Goal: Information Seeking & Learning: Learn about a topic

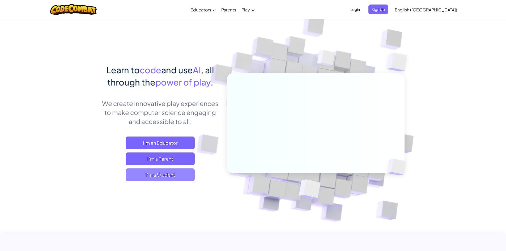
click at [169, 170] on span "I'm a Student" at bounding box center [160, 174] width 69 height 13
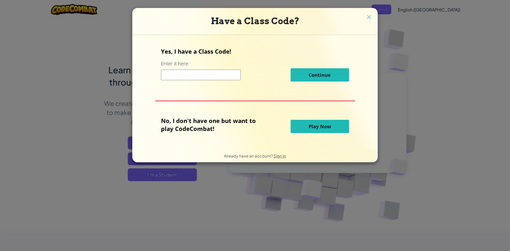
click at [213, 73] on input at bounding box center [201, 75] width 80 height 11
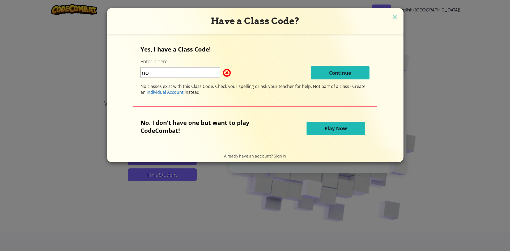
type input "n"
click at [217, 69] on input at bounding box center [180, 72] width 80 height 11
drag, startPoint x: 227, startPoint y: 73, endPoint x: 231, endPoint y: 72, distance: 4.0
click at [223, 72] on span at bounding box center [223, 72] width 0 height 11
drag, startPoint x: 317, startPoint y: 98, endPoint x: 141, endPoint y: 81, distance: 176.6
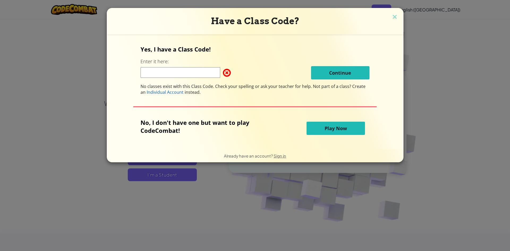
click at [141, 81] on div "Yes, I have a Class Code! Enter it here: Continue No classes exist with this Cl…" at bounding box center [255, 92] width 286 height 104
click at [209, 60] on div "Yes, I have a Class Code! Enter it here: Continue No classes exist with this Cl…" at bounding box center [254, 70] width 229 height 50
click at [196, 76] on input at bounding box center [180, 72] width 80 height 11
type input "greennorthfarm"
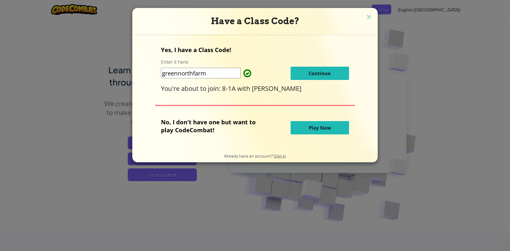
click button "Continue" at bounding box center [320, 73] width 58 height 13
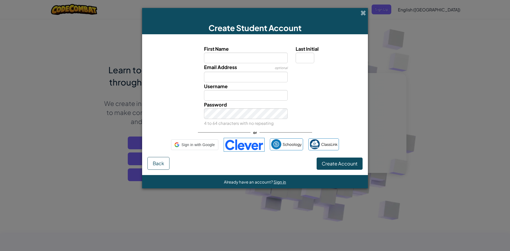
click at [331, 78] on div "Email Address optional" at bounding box center [255, 72] width 220 height 19
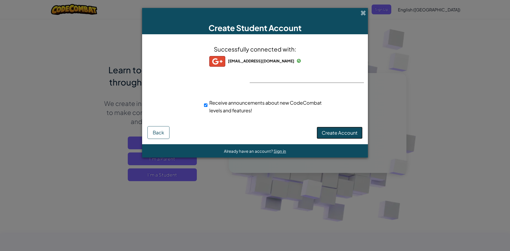
click at [329, 130] on span "Create Account" at bounding box center [340, 133] width 36 height 6
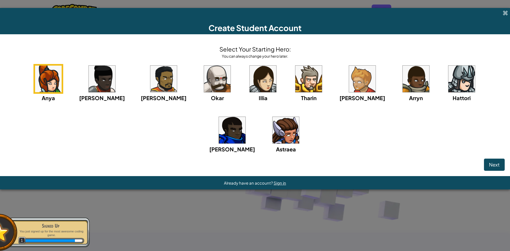
click at [448, 79] on img at bounding box center [461, 79] width 27 height 27
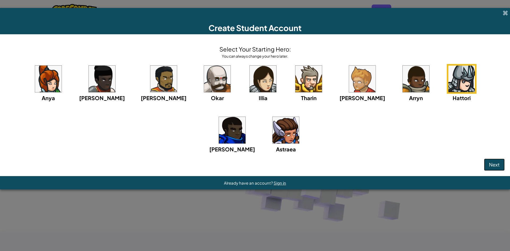
click at [491, 166] on span "Next" at bounding box center [494, 164] width 11 height 6
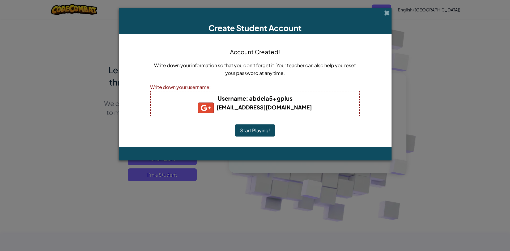
click at [268, 129] on button "Start Playing!" at bounding box center [255, 130] width 40 height 12
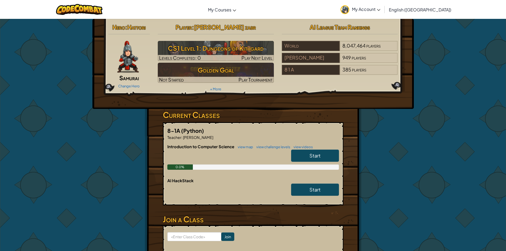
click at [328, 160] on link "Start" at bounding box center [315, 156] width 48 height 12
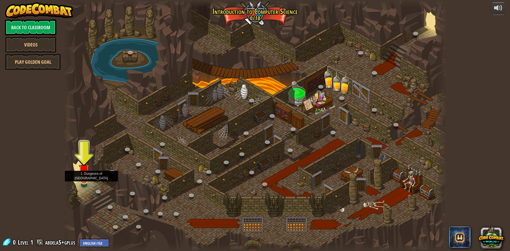
click at [84, 173] on img at bounding box center [84, 169] width 10 height 24
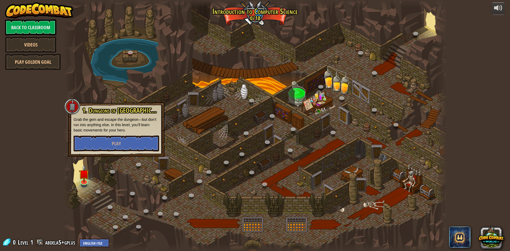
click at [139, 135] on div "1. Dungeons of [PERSON_NAME] Grab the gem and escape the dungeon—but don’t run …" at bounding box center [117, 129] width 86 height 44
click at [139, 139] on button "Play" at bounding box center [117, 143] width 86 height 16
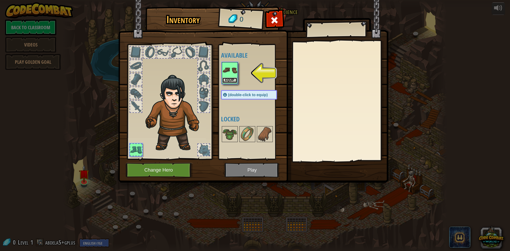
click at [226, 80] on button "Equip" at bounding box center [229, 81] width 15 height 6
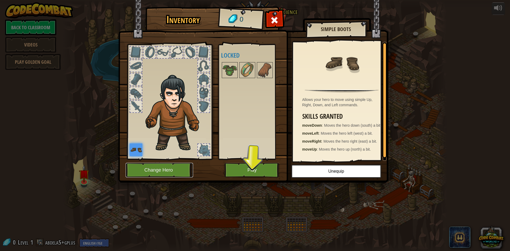
click at [172, 165] on button "Change Hero" at bounding box center [159, 170] width 67 height 15
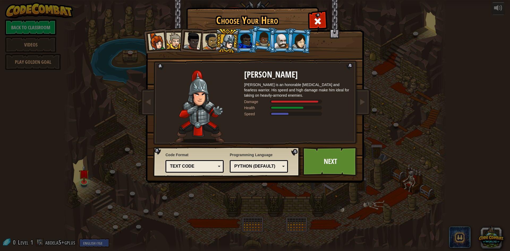
click at [221, 165] on div "Text code Blocks and code Blocks Blocks (Icons) Text code" at bounding box center [194, 166] width 58 height 12
click at [226, 210] on div "Choose Your Hero 0 Captain [PERSON_NAME] is a no-nonsense leader who isn't afra…" at bounding box center [255, 125] width 510 height 251
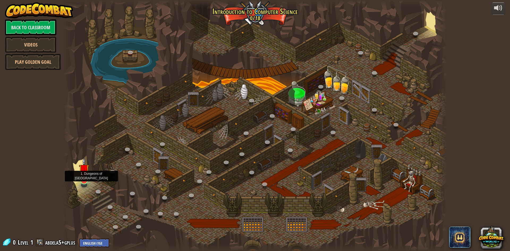
click at [84, 178] on img at bounding box center [84, 169] width 10 height 24
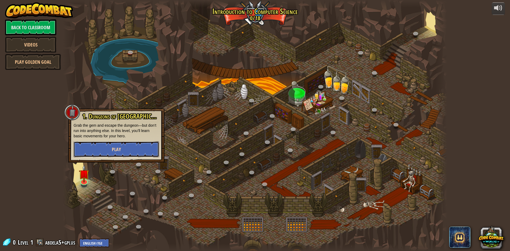
click at [117, 155] on button "Play" at bounding box center [117, 149] width 86 height 16
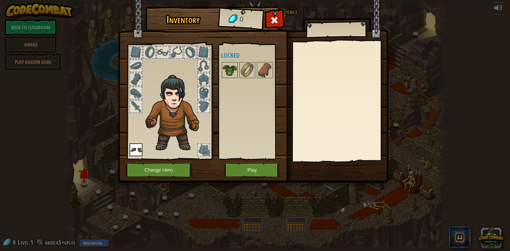
click at [227, 74] on img at bounding box center [229, 70] width 15 height 15
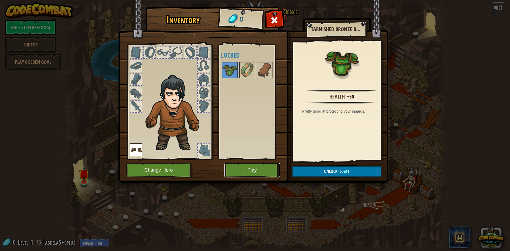
click at [239, 174] on button "Play" at bounding box center [252, 170] width 56 height 15
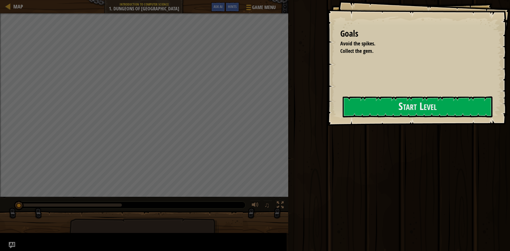
click at [327, 126] on div "Goals Avoid the spikes. Collect the gem. Start Level Error loading from server.…" at bounding box center [418, 63] width 183 height 126
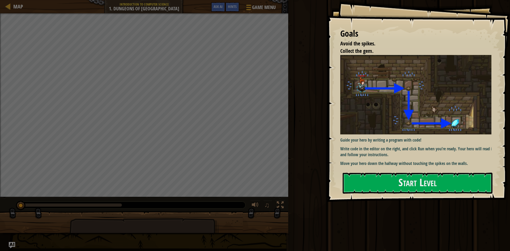
click at [370, 100] on img at bounding box center [417, 94] width 155 height 79
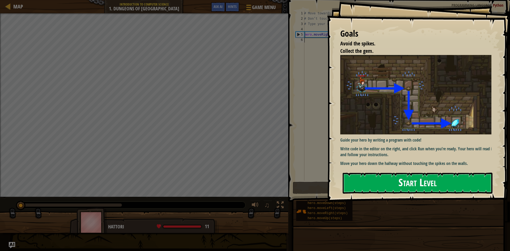
click at [381, 185] on button "Start Level" at bounding box center [418, 183] width 150 height 21
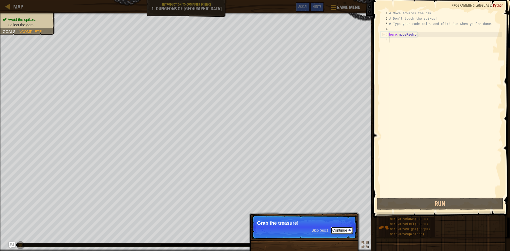
click at [351, 231] on button "Continue" at bounding box center [342, 230] width 22 height 7
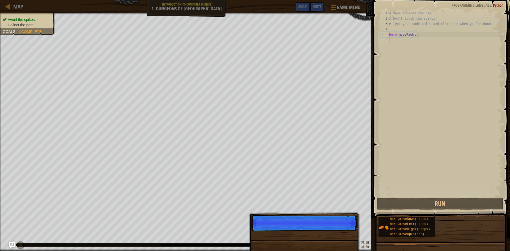
scroll to position [2, 0]
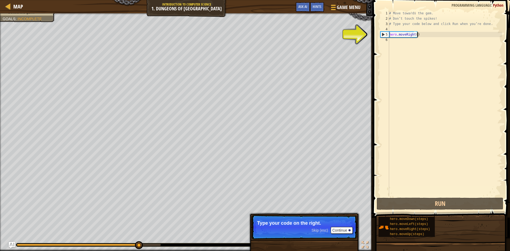
drag, startPoint x: 419, startPoint y: 36, endPoint x: 415, endPoint y: 35, distance: 4.1
click at [415, 35] on div "# Move towards the gem. # Don’t touch the spikes! # Type your code below and cl…" at bounding box center [445, 109] width 114 height 197
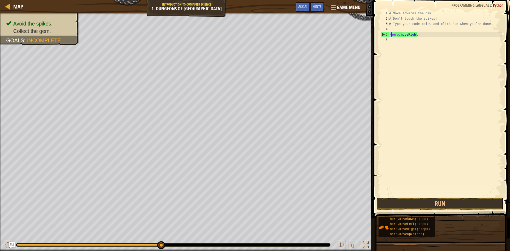
click at [386, 35] on div "5" at bounding box center [385, 34] width 8 height 5
click at [411, 35] on div "# Move towards the gem. # Don’t touch the spikes! # Type your code below and cl…" at bounding box center [445, 109] width 114 height 197
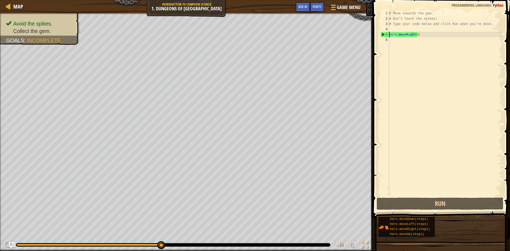
type textarea "hero.moveRight()"
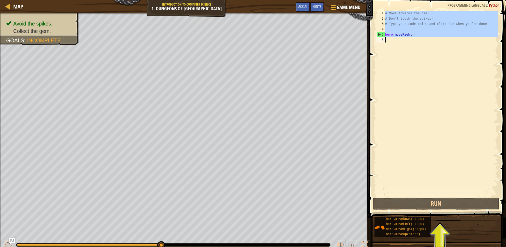
click at [442, 67] on div "# Move towards the gem. # Don’t touch the spikes! # Type your code below and cl…" at bounding box center [441, 104] width 114 height 186
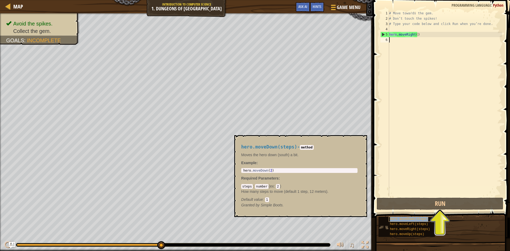
click at [421, 221] on span "hero.moveDown(steps)" at bounding box center [409, 219] width 38 height 4
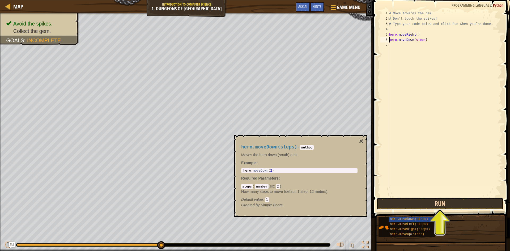
click at [429, 199] on button "Run" at bounding box center [440, 204] width 127 height 12
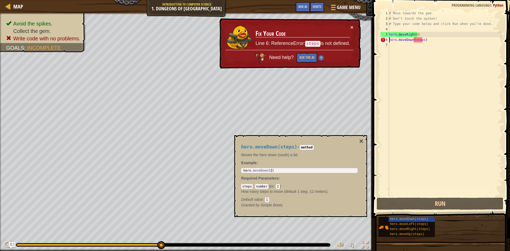
click at [419, 40] on div "# Move towards the gem. # Don’t touch the spikes! # Type your code below and cl…" at bounding box center [445, 109] width 114 height 197
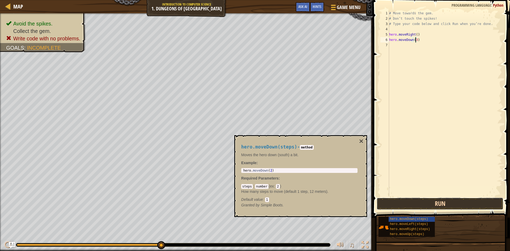
click at [442, 200] on button "Run" at bounding box center [440, 204] width 127 height 12
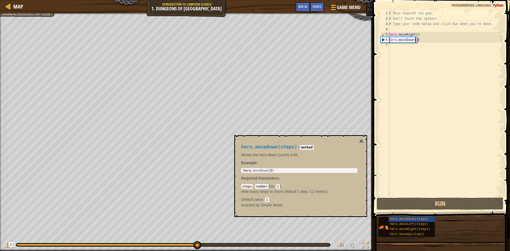
click at [415, 38] on div "# Move towards the gem. # Don’t touch the spikes! # Type your code below and cl…" at bounding box center [445, 109] width 114 height 197
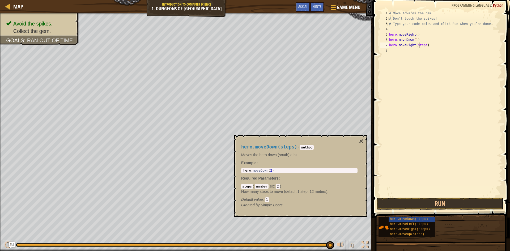
click at [420, 46] on div "# Move towards the gem. # Don’t touch the spikes! # Type your code below and cl…" at bounding box center [445, 109] width 114 height 197
type textarea "hero.moveRight(1)"
click at [458, 207] on button "Run" at bounding box center [440, 204] width 127 height 12
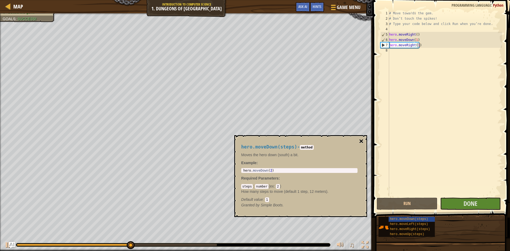
click at [361, 142] on button "×" at bounding box center [361, 141] width 4 height 7
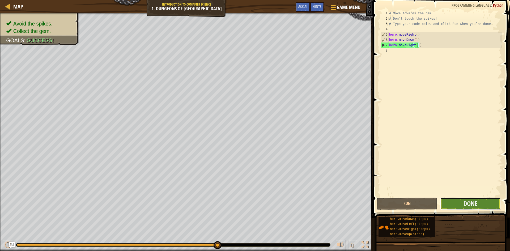
click at [473, 208] on button "Done" at bounding box center [470, 204] width 61 height 12
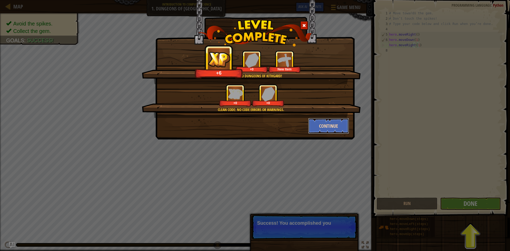
click at [344, 129] on button "Continue" at bounding box center [328, 126] width 41 height 16
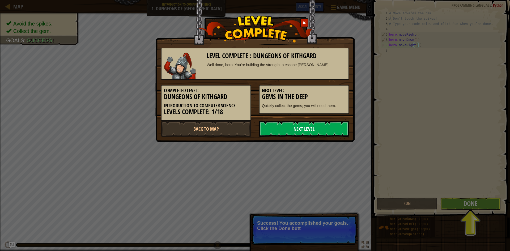
click at [331, 130] on link "Next Level" at bounding box center [304, 129] width 90 height 16
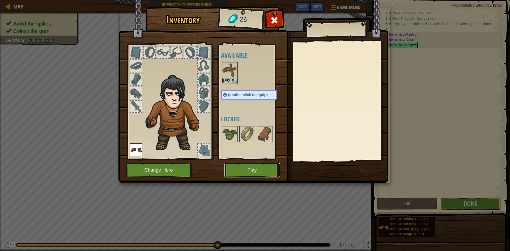
click at [258, 173] on button "Play" at bounding box center [252, 170] width 56 height 15
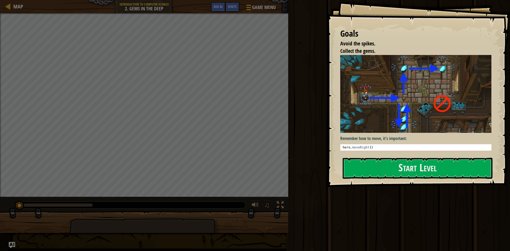
type textarea "hero.moveRight()"
drag, startPoint x: 376, startPoint y: 145, endPoint x: 325, endPoint y: 144, distance: 51.0
click at [326, 144] on div "Goals Avoid the spikes. Collect the gems. Remember how to move, it's important:…" at bounding box center [255, 125] width 510 height 251
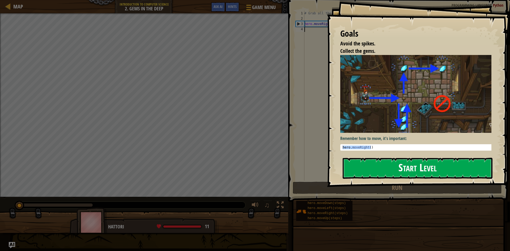
click at [368, 162] on button "Start Level" at bounding box center [418, 168] width 150 height 21
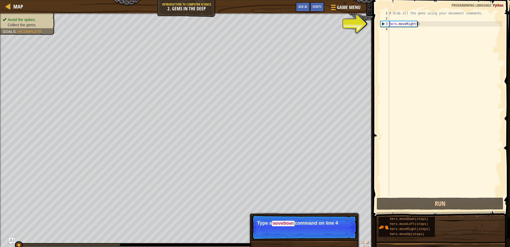
click at [419, 25] on div "# Grab all the gems using your movement commands. hero . moveRight ( )" at bounding box center [445, 109] width 114 height 197
type textarea "hero.moveRight()"
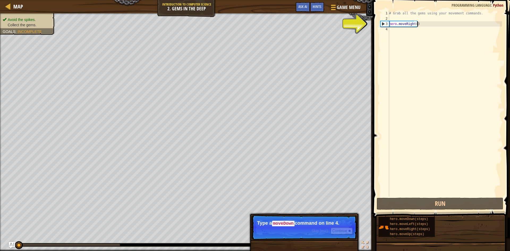
click at [412, 31] on div "# Grab all the gems using your movement commands. hero . moveRight ( )" at bounding box center [445, 109] width 114 height 197
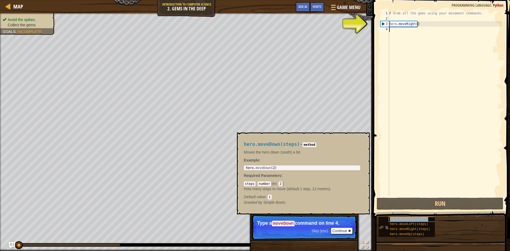
click at [419, 218] on span "hero.moveDown(steps)" at bounding box center [409, 219] width 38 height 4
click at [403, 32] on div "# Grab all the gems using your movement commands. hero . moveRight ( )" at bounding box center [445, 109] width 114 height 197
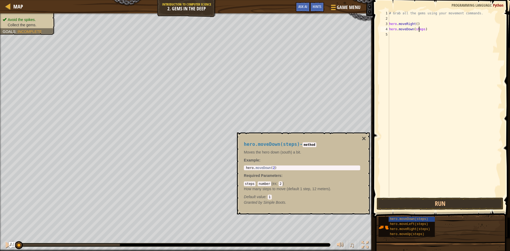
click at [419, 30] on div "# Grab all the gems using your movement commands. hero . moveRight ( ) hero . m…" at bounding box center [445, 109] width 114 height 197
click at [449, 201] on button "Run" at bounding box center [440, 204] width 127 height 12
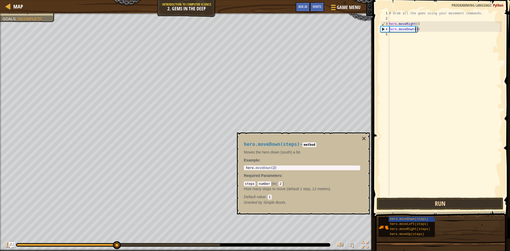
type textarea "hero.moveDown(1)"
click at [456, 203] on button "Run" at bounding box center [440, 204] width 127 height 12
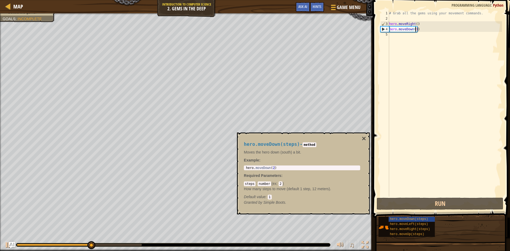
click at [427, 31] on div "# Grab all the gems using your movement commands. hero . moveRight ( ) hero . m…" at bounding box center [445, 109] width 114 height 197
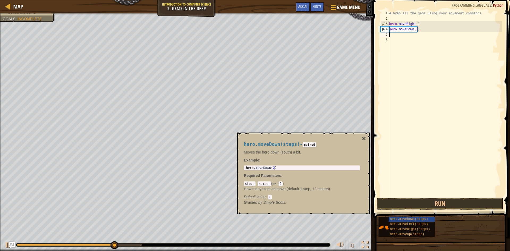
scroll to position [2, 0]
type textarea "h"
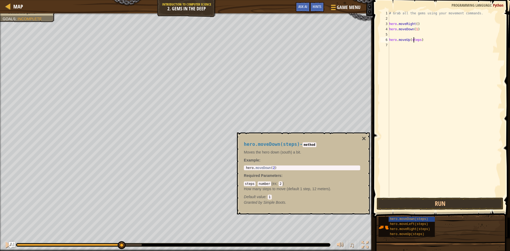
click at [413, 40] on div "# Grab all the gems using your movement commands. hero . moveRight ( ) hero . m…" at bounding box center [445, 109] width 114 height 197
click at [447, 206] on button "Run" at bounding box center [440, 204] width 127 height 12
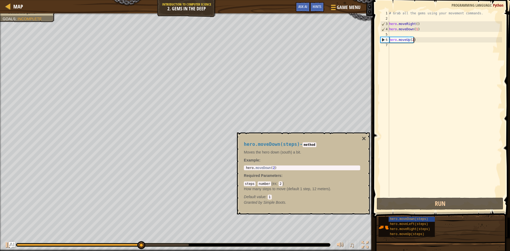
click at [414, 40] on div "# Grab all the gems using your movement commands. hero . moveRight ( ) hero . m…" at bounding box center [445, 109] width 114 height 197
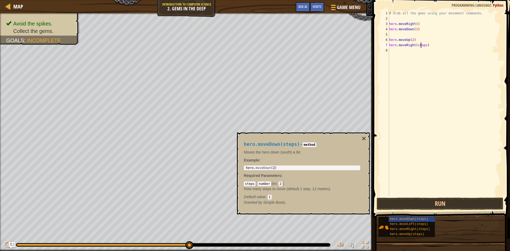
click at [421, 45] on div "# Grab all the gems using your movement commands. hero . moveRight ( ) hero . m…" at bounding box center [445, 109] width 114 height 197
type textarea "hero.moveRight(1)"
click at [451, 203] on button "Run" at bounding box center [440, 204] width 127 height 12
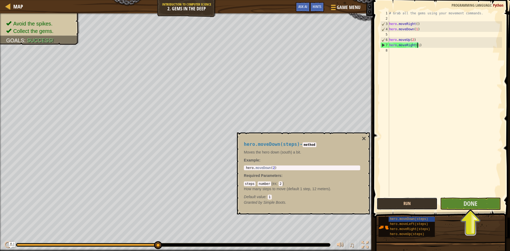
click at [417, 198] on button "Run" at bounding box center [407, 204] width 61 height 12
click at [457, 207] on button "Done" at bounding box center [470, 204] width 61 height 12
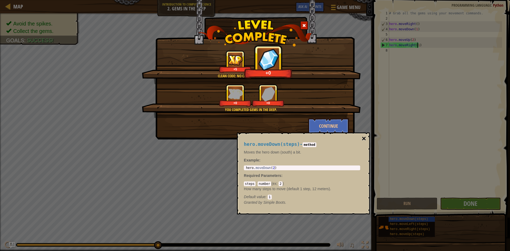
click at [364, 136] on button "×" at bounding box center [364, 138] width 4 height 7
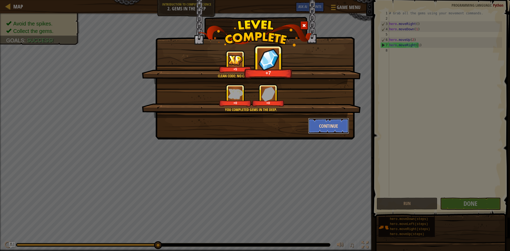
click at [335, 125] on button "Continue" at bounding box center [328, 126] width 41 height 16
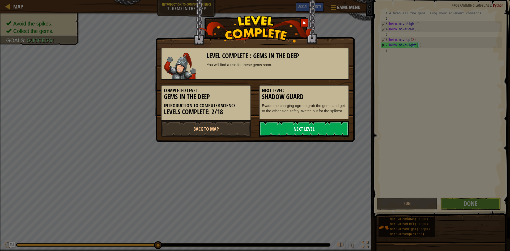
click at [306, 131] on link "Next Level" at bounding box center [304, 129] width 90 height 16
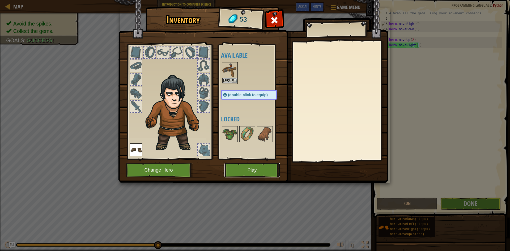
click at [258, 176] on button "Play" at bounding box center [252, 170] width 56 height 15
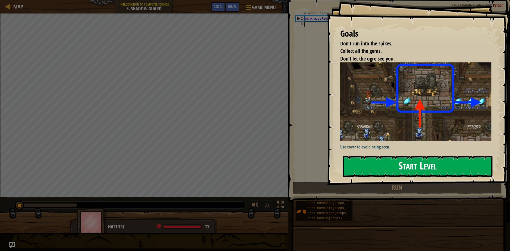
click at [363, 170] on button "Start Level" at bounding box center [418, 166] width 150 height 21
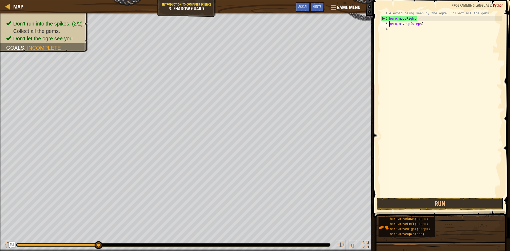
click at [415, 24] on div "# Avoid being seen by the ogre. Collect all the gems. hero . moveRight ( ) hero…" at bounding box center [445, 109] width 114 height 197
click at [420, 27] on div "# Avoid being seen by the ogre. Collect all the gems. hero . moveRight ( ) hero…" at bounding box center [445, 109] width 114 height 197
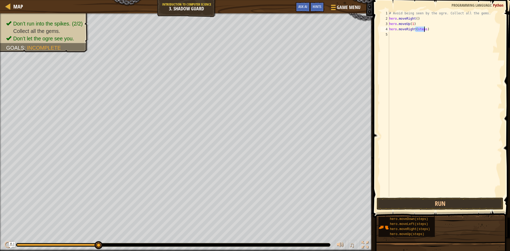
scroll to position [2, 2]
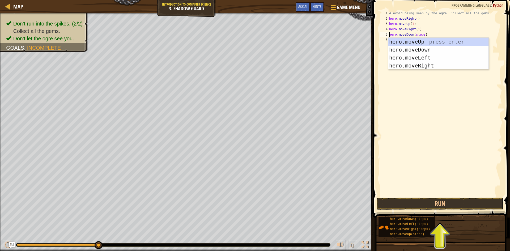
click at [419, 36] on div "# Avoid being seen by the ogre. Collect all the gems. hero . moveRight ( ) hero…" at bounding box center [445, 109] width 114 height 197
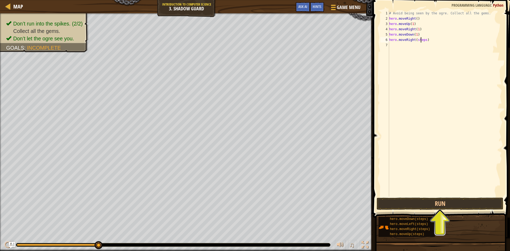
click at [421, 39] on div "# Avoid being seen by the ogre. Collect all the gems. hero . moveRight ( ) hero…" at bounding box center [445, 109] width 114 height 197
type textarea "hero.moveRight(3)"
click at [467, 202] on button "Run" at bounding box center [440, 204] width 127 height 12
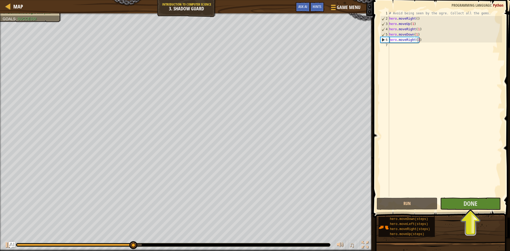
click at [479, 206] on button "Done" at bounding box center [470, 204] width 61 height 12
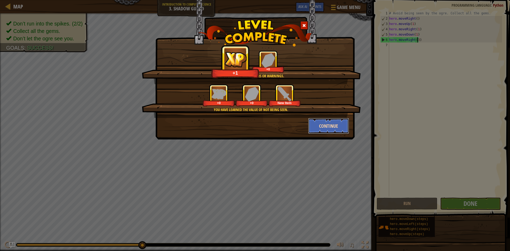
click at [330, 122] on button "Continue" at bounding box center [328, 126] width 41 height 16
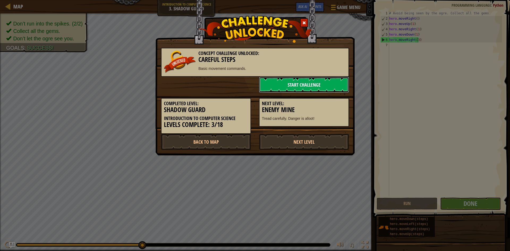
click at [326, 88] on link "Start Challenge" at bounding box center [304, 85] width 90 height 16
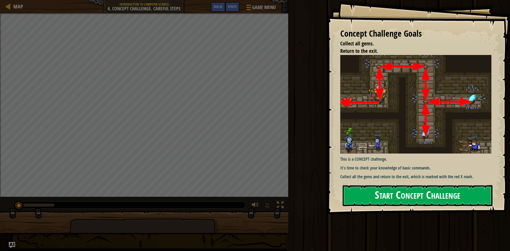
click at [378, 199] on button "Start Concept Challenge" at bounding box center [418, 195] width 150 height 21
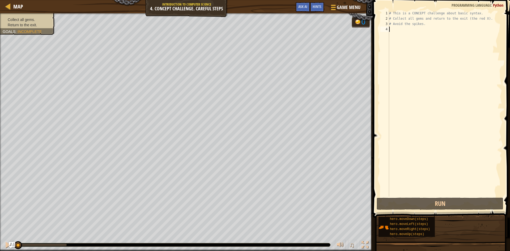
type textarea "h"
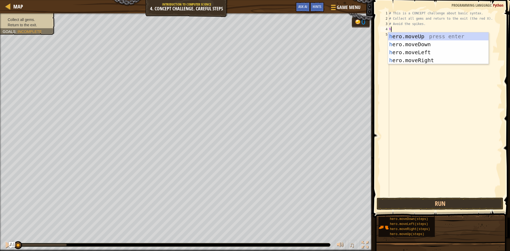
scroll to position [2, 0]
click at [408, 39] on div "h ero.moveUp press enter h ero.moveDown press enter h ero.moveLeft press enter …" at bounding box center [438, 56] width 100 height 48
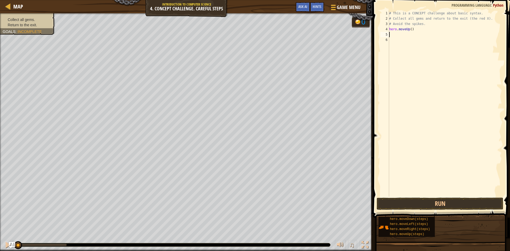
click at [410, 28] on div "# This is a CONCEPT challenge about basic syntax. # Collect all gems and return…" at bounding box center [445, 109] width 114 height 197
click at [459, 200] on button "Run" at bounding box center [440, 204] width 127 height 12
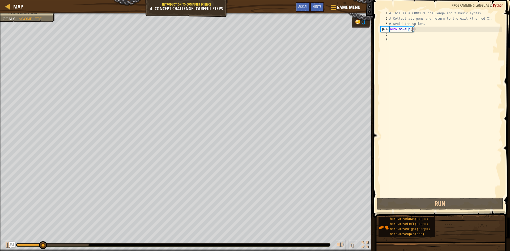
click at [419, 26] on div "# This is a CONCEPT challenge about basic syntax. # Collect all gems and return…" at bounding box center [445, 109] width 114 height 197
click at [416, 29] on div "# This is a CONCEPT challenge about basic syntax. # Collect all gems and return…" at bounding box center [445, 109] width 114 height 197
type textarea "hero.moveUp(1)"
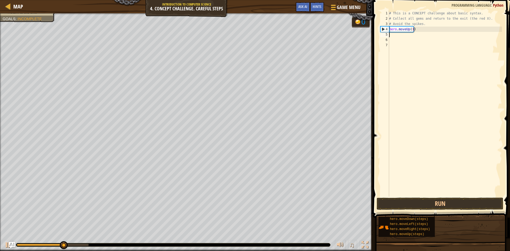
type textarea "h"
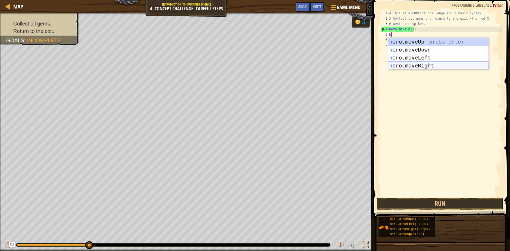
click at [427, 64] on div "h ero.moveUp press enter h ero.moveDown press enter h ero.moveLeft press enter …" at bounding box center [438, 62] width 100 height 48
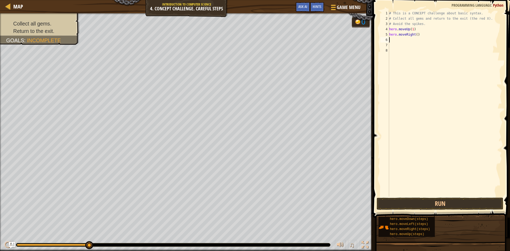
click at [415, 35] on div "# This is a CONCEPT challenge about basic syntax. # Collect all gems and return…" at bounding box center [445, 109] width 114 height 197
type textarea "hero.moveRight(1)"
click at [424, 40] on div "# This is a CONCEPT challenge about basic syntax. # Collect all gems and return…" at bounding box center [445, 109] width 114 height 197
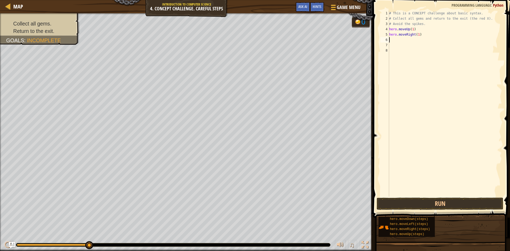
type textarea "h"
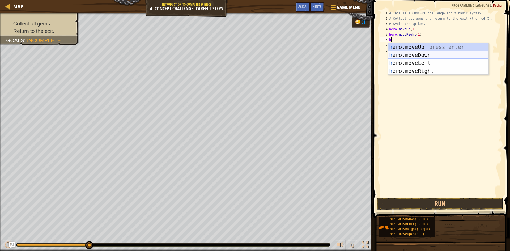
click at [421, 57] on div "h ero.moveUp press enter h ero.moveDown press enter h ero.moveLeft press enter …" at bounding box center [438, 67] width 100 height 48
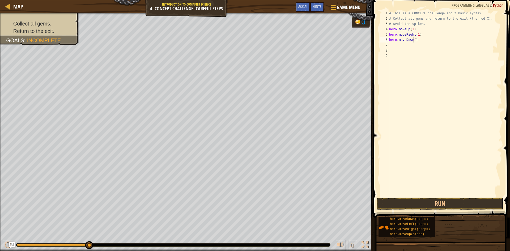
click at [413, 39] on div "# This is a CONCEPT challenge about basic syntax. # Collect all gems and return…" at bounding box center [445, 109] width 114 height 197
type textarea "hero.moveDown(1)"
click at [445, 45] on div "# This is a CONCEPT challenge about basic syntax. # Collect all gems and return…" at bounding box center [445, 109] width 114 height 197
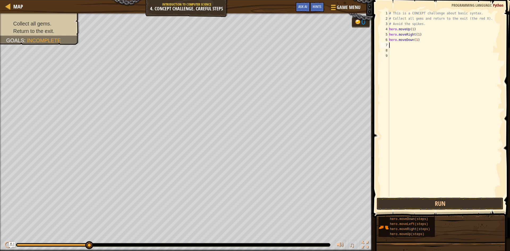
type textarea "g"
type textarea "h"
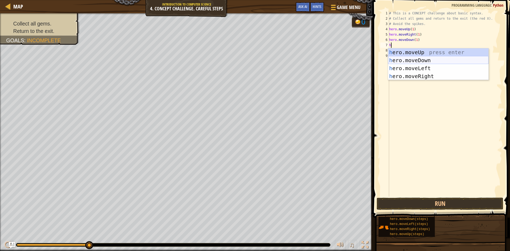
click at [418, 64] on div "h ero.moveUp press enter h ero.moveDown press enter h ero.moveLeft press enter …" at bounding box center [438, 72] width 100 height 48
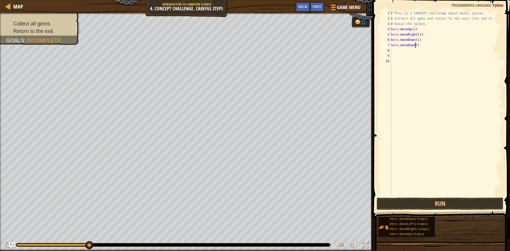
click at [415, 45] on div "# This is a CONCEPT challenge about basic syntax. # Collect all gems and return…" at bounding box center [446, 109] width 112 height 197
type textarea "hero.moveDown(1)"
click at [426, 200] on button "Run" at bounding box center [440, 204] width 127 height 12
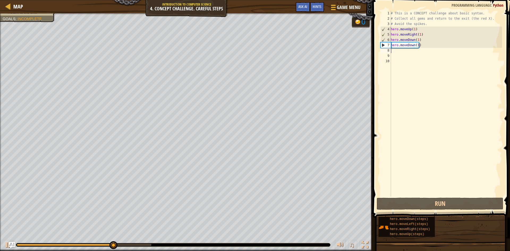
click at [433, 48] on div "# This is a CONCEPT challenge about basic syntax. # Collect all gems and return…" at bounding box center [446, 109] width 112 height 197
click at [430, 45] on div "# This is a CONCEPT challenge about basic syntax. # Collect all gems and return…" at bounding box center [446, 109] width 112 height 197
type textarea "hero.moveDown(1)"
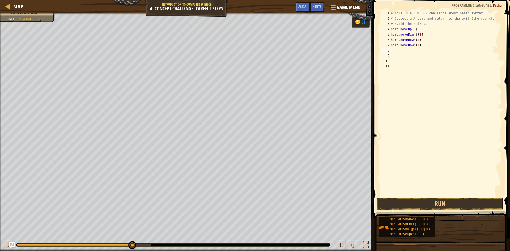
type textarea "h"
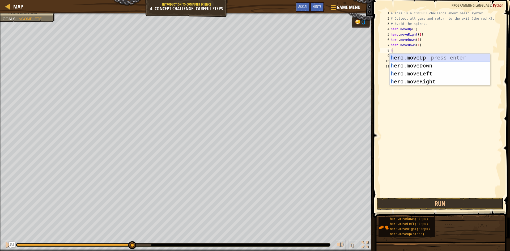
click at [424, 61] on div "h ero.moveUp press enter h ero.moveDown press enter h ero.moveLeft press enter …" at bounding box center [440, 78] width 100 height 48
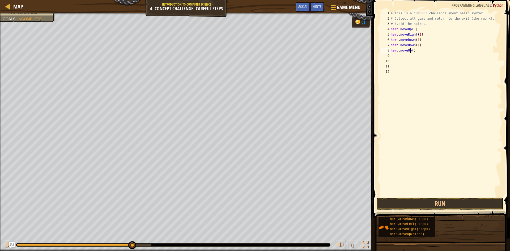
click at [411, 51] on div "# This is a CONCEPT challenge about basic syntax. # Collect all gems and return…" at bounding box center [446, 109] width 112 height 197
type textarea "hero.moveUp(1)"
type textarea "h"
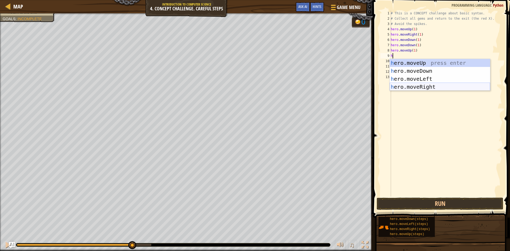
click at [430, 84] on div "h ero.moveUp press enter h ero.moveDown press enter h ero.moveLeft press enter …" at bounding box center [440, 83] width 100 height 48
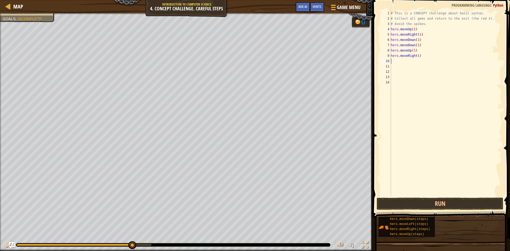
click at [417, 57] on div "# This is a CONCEPT challenge about basic syntax. # Collect all gems and return…" at bounding box center [446, 109] width 112 height 197
click at [441, 202] on button "Run" at bounding box center [440, 204] width 127 height 12
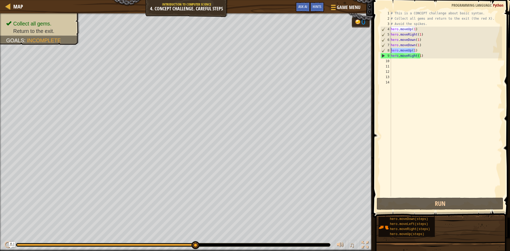
click at [352, 52] on div "Map Introduction to Computer Science 4. Concept Challenge. Careful Steps Game M…" at bounding box center [255, 125] width 510 height 251
type textarea "\"
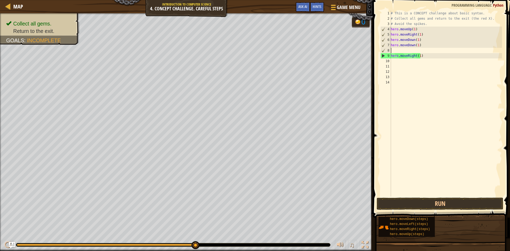
scroll to position [2, 0]
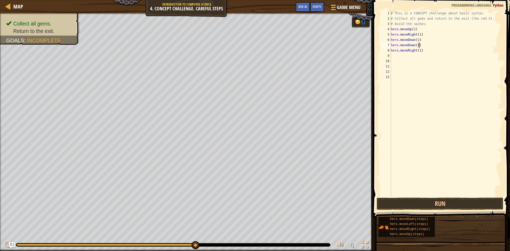
click at [416, 45] on div "# This is a CONCEPT challenge about basic syntax. # Collect all gems and return…" at bounding box center [446, 109] width 112 height 197
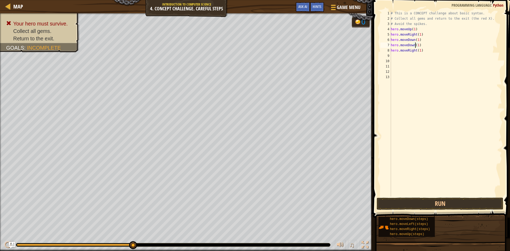
click at [416, 45] on div "# This is a CONCEPT challenge about basic syntax. # Collect all gems and return…" at bounding box center [446, 109] width 112 height 197
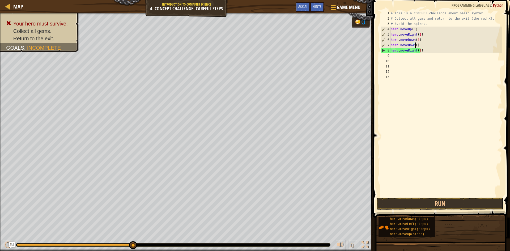
scroll to position [2, 2]
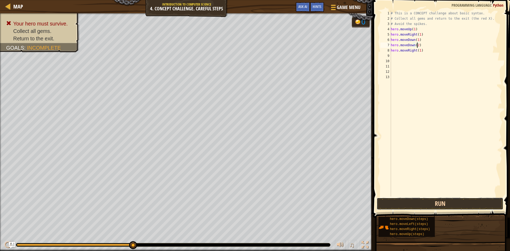
click at [472, 205] on button "Run" at bounding box center [440, 204] width 127 height 12
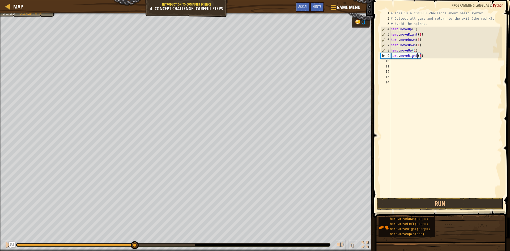
click at [418, 53] on div "# This is a CONCEPT challenge about basic syntax. # Collect all gems and return…" at bounding box center [446, 109] width 112 height 197
drag, startPoint x: 420, startPoint y: 45, endPoint x: 391, endPoint y: 45, distance: 28.9
click at [391, 45] on div "hero.moveRight(1) 1 2 3 4 5 6 7 8 9 10 11 12 13 14 # This is a CONCEPT challeng…" at bounding box center [440, 104] width 123 height 186
type textarea "hero.moveDown(1)"
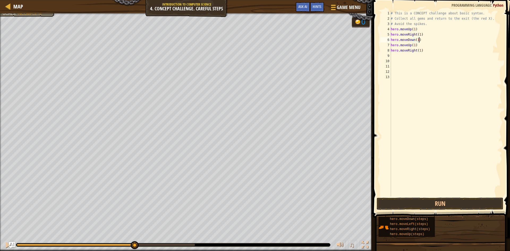
click at [415, 41] on div "# This is a CONCEPT challenge about basic syntax. # Collect all gems and return…" at bounding box center [446, 109] width 112 height 197
click at [466, 201] on button "Run" at bounding box center [440, 204] width 127 height 12
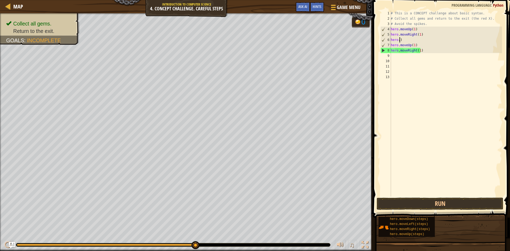
scroll to position [2, 0]
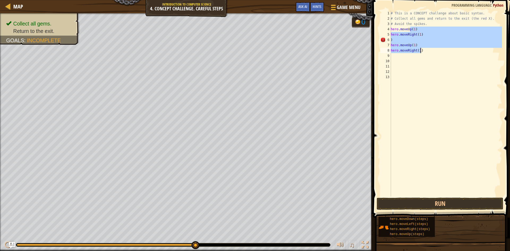
drag, startPoint x: 410, startPoint y: 27, endPoint x: 413, endPoint y: 40, distance: 13.4
click at [414, 39] on div "# This is a CONCEPT challenge about basic syntax. # Collect all gems and return…" at bounding box center [446, 109] width 112 height 197
type textarea "hero.moveRight(1) )"
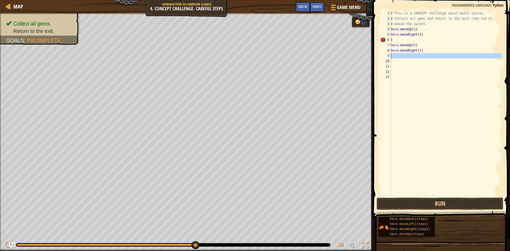
drag, startPoint x: 428, startPoint y: 58, endPoint x: 424, endPoint y: 55, distance: 4.1
click at [425, 56] on div "# This is a CONCEPT challenge about basic syntax. # Collect all gems and return…" at bounding box center [446, 109] width 112 height 197
drag, startPoint x: 423, startPoint y: 51, endPoint x: 426, endPoint y: 52, distance: 3.1
click at [424, 51] on div "# This is a CONCEPT challenge about basic syntax. # Collect all gems and return…" at bounding box center [446, 109] width 112 height 197
type textarea "h"
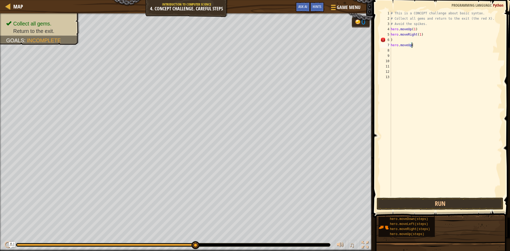
click at [416, 45] on div "# This is a CONCEPT challenge about basic syntax. # Collect all gems and return…" at bounding box center [446, 109] width 112 height 197
type textarea "h"
click at [427, 40] on div "# This is a CONCEPT challenge about basic syntax. # Collect all gems and return…" at bounding box center [446, 109] width 112 height 197
click at [431, 32] on div "# This is a CONCEPT challenge about basic syntax. # Collect all gems and return…" at bounding box center [446, 109] width 112 height 197
type textarea "h"
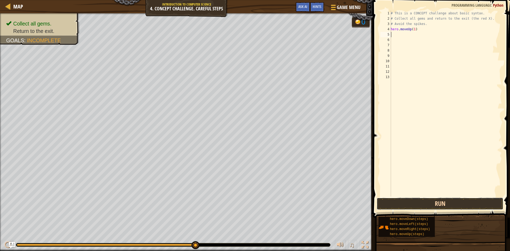
click at [393, 209] on button "Run" at bounding box center [440, 204] width 127 height 12
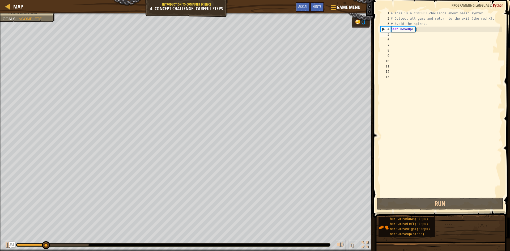
type textarea "h"
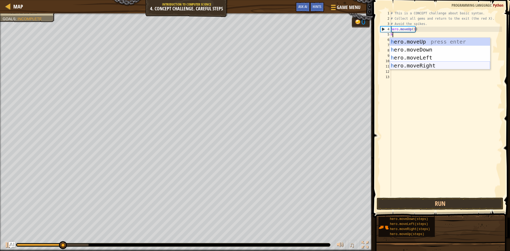
click at [433, 66] on div "h ero.moveUp press enter h ero.moveDown press enter h ero.moveLeft press enter …" at bounding box center [440, 62] width 100 height 48
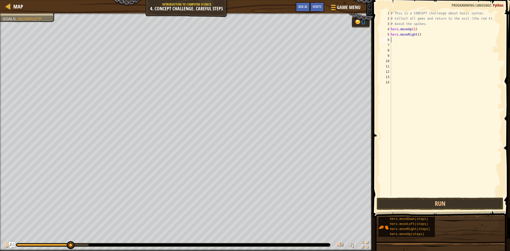
type textarea "h"
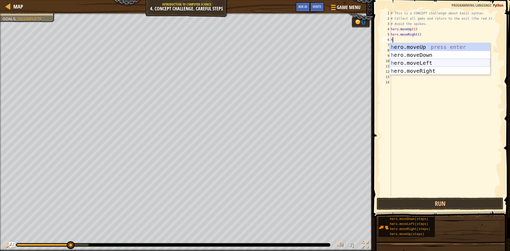
click at [425, 60] on div "h ero.moveUp press enter h ero.moveDown press enter h ero.moveLeft press enter …" at bounding box center [440, 67] width 100 height 48
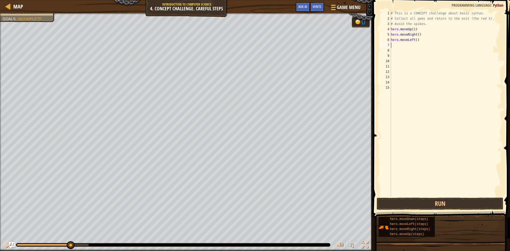
type textarea "h"
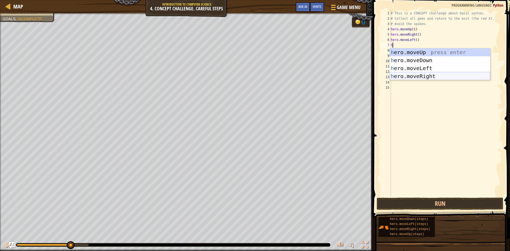
click at [421, 76] on div "h ero.moveUp press enter h ero.moveDown press enter h ero.moveLeft press enter …" at bounding box center [440, 72] width 100 height 48
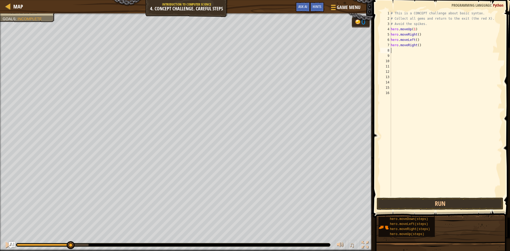
type textarea "h"
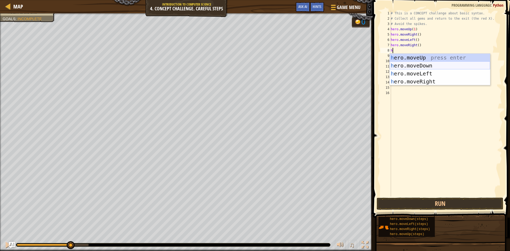
click at [410, 65] on div "h ero.moveUp press enter h ero.moveDown press enter h ero.moveLeft press enter …" at bounding box center [440, 78] width 100 height 48
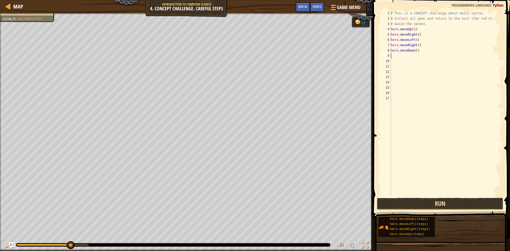
click at [432, 203] on button "Run" at bounding box center [440, 204] width 127 height 12
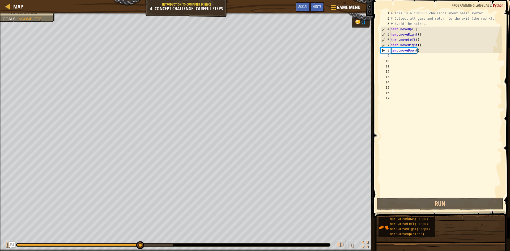
type textarea "h"
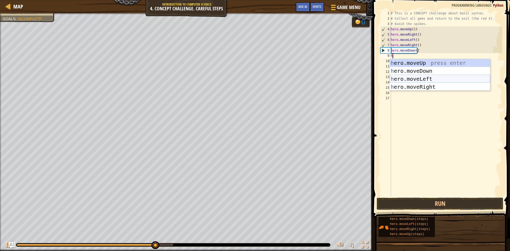
click at [420, 78] on div "h ero.moveUp press enter h ero.moveDown press enter h ero.moveLeft press enter …" at bounding box center [440, 83] width 100 height 48
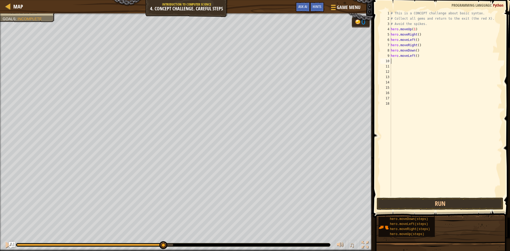
type textarea "h"
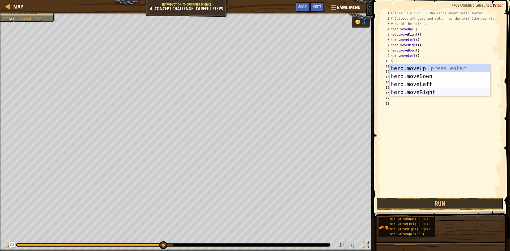
click at [413, 90] on div "h ero.moveUp press enter h ero.moveDown press enter h ero.moveLeft press enter …" at bounding box center [440, 88] width 100 height 48
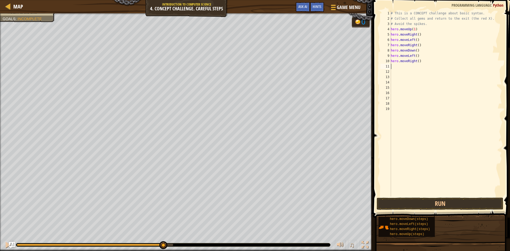
type textarea "h"
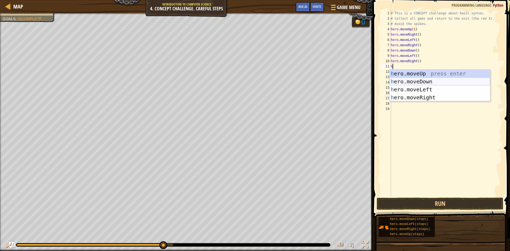
drag, startPoint x: 411, startPoint y: 79, endPoint x: 413, endPoint y: 85, distance: 7.3
click at [411, 81] on div "h ero.moveUp press enter h ero.moveDown press enter h ero.moveLeft press enter …" at bounding box center [440, 94] width 100 height 48
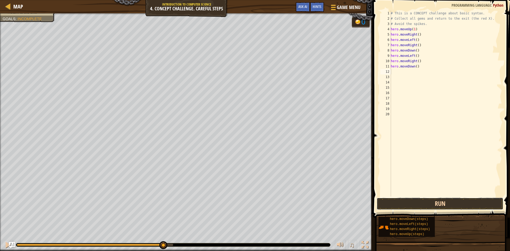
click at [465, 201] on button "Run" at bounding box center [440, 204] width 127 height 12
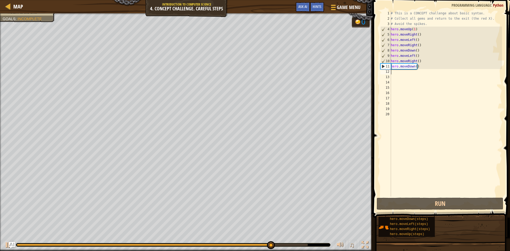
type textarea "h"
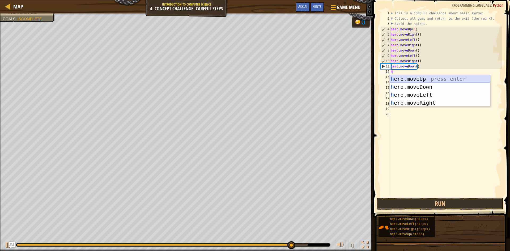
click at [397, 78] on div "h ero.moveUp press enter h ero.moveDown press enter h ero.moveLeft press enter …" at bounding box center [440, 99] width 100 height 48
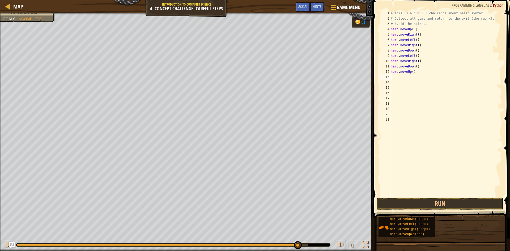
type textarea "h"
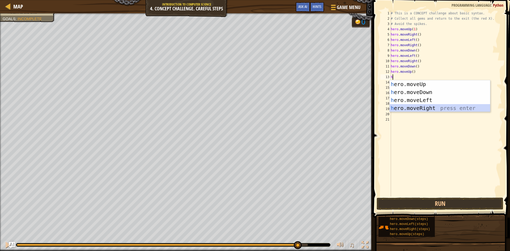
click at [428, 106] on div "h ero.moveUp press enter h ero.moveDown press enter h ero.moveLeft press enter …" at bounding box center [440, 104] width 100 height 48
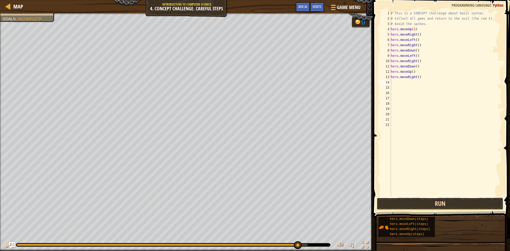
click at [471, 206] on button "Run" at bounding box center [440, 204] width 127 height 12
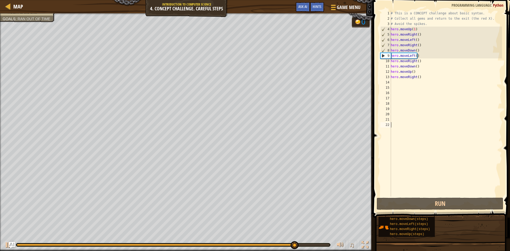
click at [407, 105] on div "# This is a CONCEPT challenge about basic syntax. # Collect all gems and return…" at bounding box center [446, 109] width 112 height 197
type textarea "h"
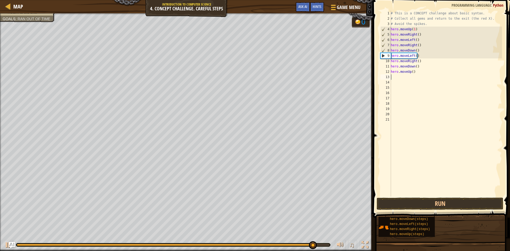
type textarea "h"
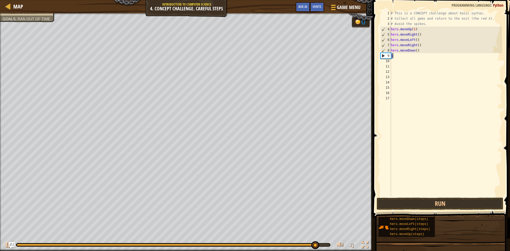
type textarea "h"
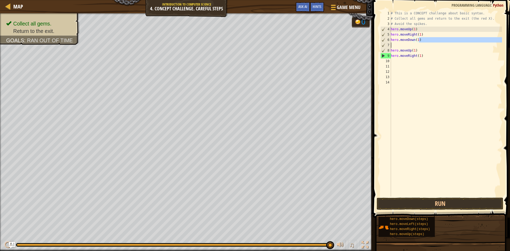
type textarea "h"
type textarea "g"
type textarea "h"
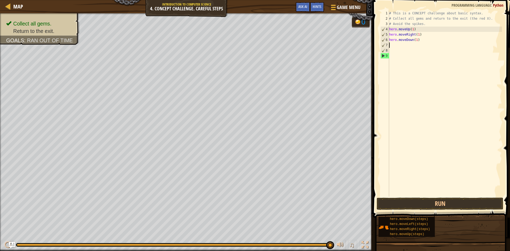
type textarea "h"
type textarea "g"
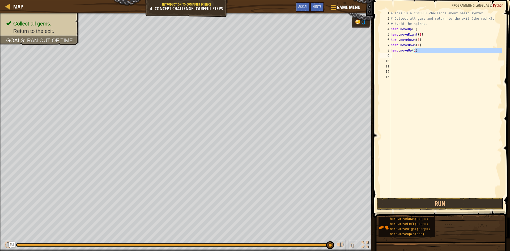
type textarea "hero.moveUp(1)"
click at [468, 204] on button "Run" at bounding box center [440, 204] width 127 height 12
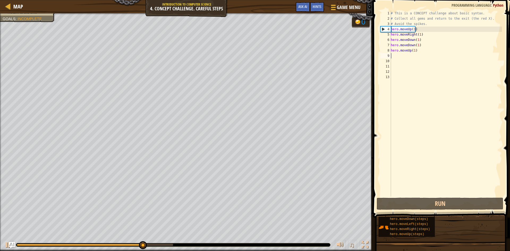
type textarea "h"
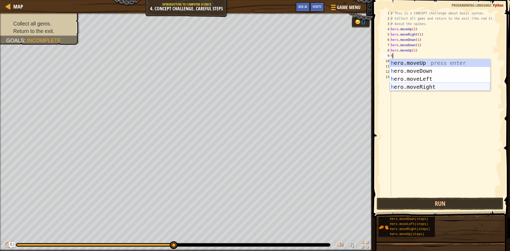
click at [427, 87] on div "h ero.moveUp press enter h ero.moveDown press enter h ero.moveLeft press enter …" at bounding box center [440, 83] width 100 height 48
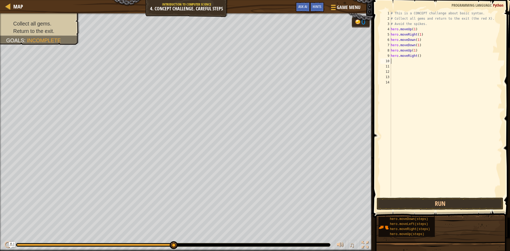
type textarea "h"
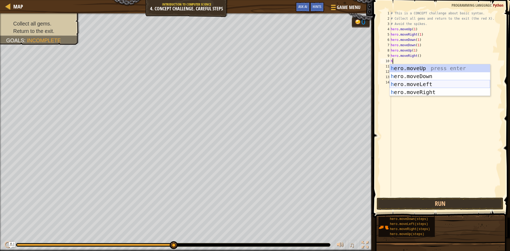
click at [427, 85] on div "h ero.moveUp press enter h ero.moveDown press enter h ero.moveLeft press enter …" at bounding box center [440, 88] width 100 height 48
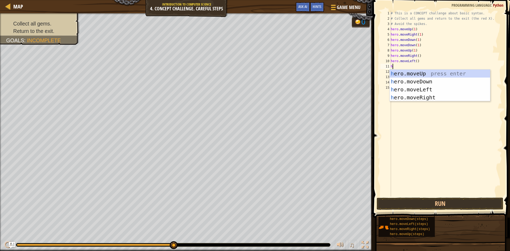
type textarea "h"
click at [420, 73] on div "h ero.moveUp press enter h ero.moveDown press enter h ero.moveLeft press enter …" at bounding box center [440, 94] width 100 height 48
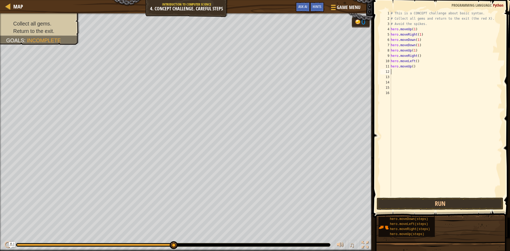
type textarea "h"
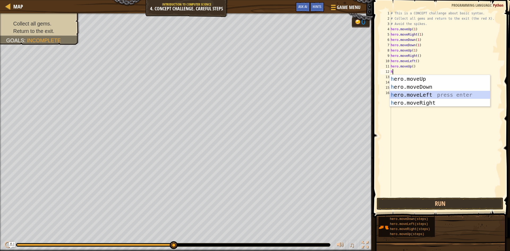
click at [420, 93] on div "h ero.moveUp press enter h ero.moveDown press enter h ero.moveLeft press enter …" at bounding box center [440, 99] width 100 height 48
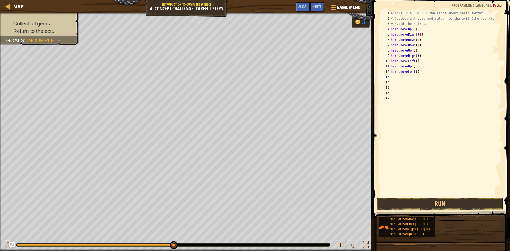
type textarea "h"
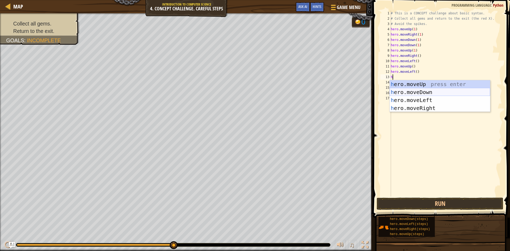
click at [419, 92] on div "h ero.moveUp press enter h ero.moveDown press enter h ero.moveLeft press enter …" at bounding box center [440, 104] width 100 height 48
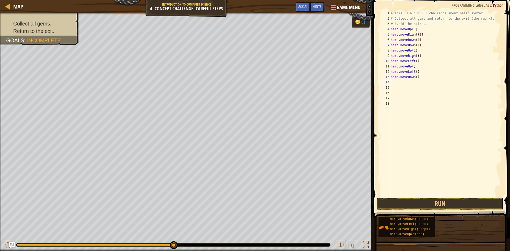
type textarea "h"
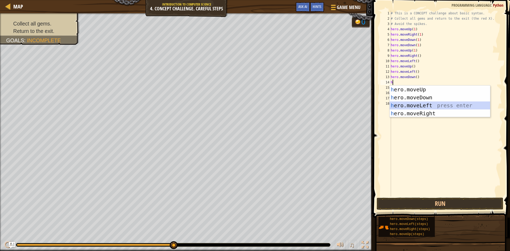
click at [425, 103] on div "h ero.moveUp press enter h ero.moveDown press enter h ero.moveLeft press enter …" at bounding box center [440, 110] width 100 height 48
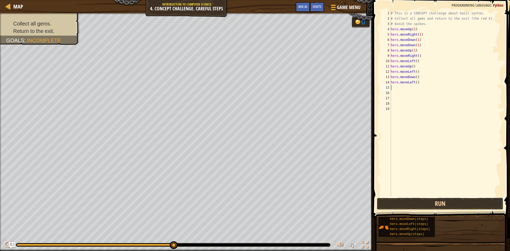
click at [455, 206] on button "Run" at bounding box center [440, 204] width 127 height 12
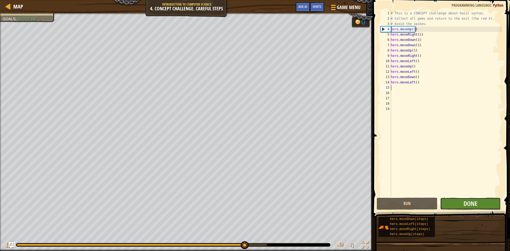
click at [480, 204] on button "Done" at bounding box center [470, 204] width 61 height 12
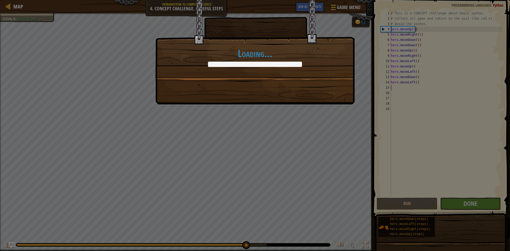
click at [481, 204] on div "Loading..." at bounding box center [255, 125] width 510 height 251
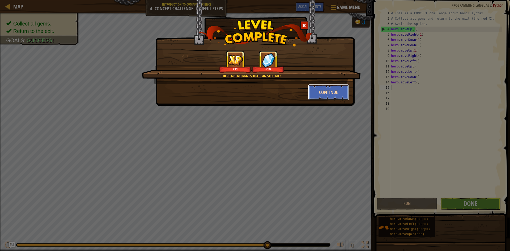
click at [319, 88] on button "Continue" at bounding box center [328, 92] width 41 height 16
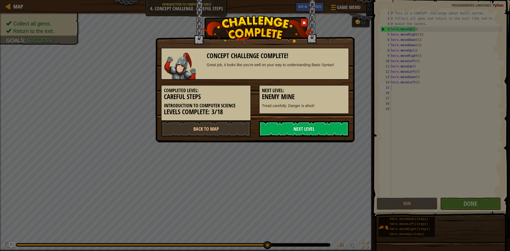
click at [323, 94] on h3 "Enemy Mine" at bounding box center [304, 96] width 84 height 7
click at [330, 133] on link "Next Level" at bounding box center [304, 129] width 90 height 16
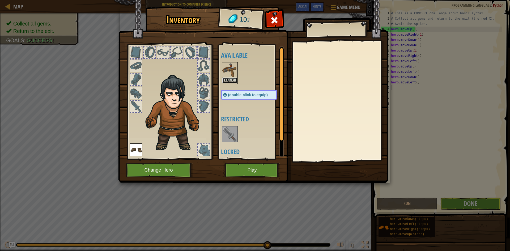
click at [225, 79] on button "Equip" at bounding box center [229, 81] width 15 height 6
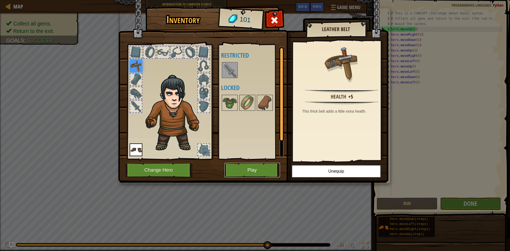
click at [262, 165] on button "Play" at bounding box center [252, 170] width 56 height 15
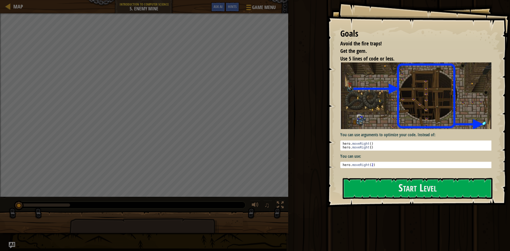
click at [393, 127] on div "Goals Avoid the fire traps! Get the gem. Use 5 lines of code or less. You can u…" at bounding box center [418, 103] width 183 height 207
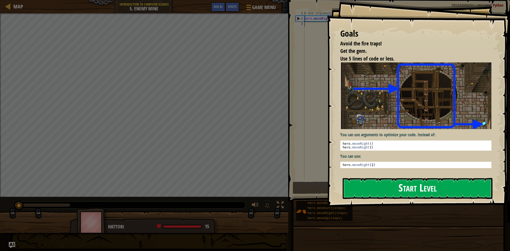
click at [391, 120] on div "Goals Avoid the fire traps! Get the gem. Use 5 lines of code or less. You can u…" at bounding box center [418, 103] width 183 height 207
drag, startPoint x: 419, startPoint y: 185, endPoint x: 413, endPoint y: 187, distance: 6.1
click at [418, 186] on button "Start Level" at bounding box center [418, 188] width 150 height 21
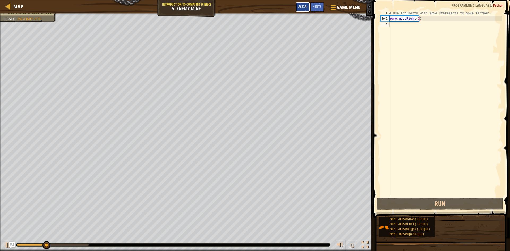
click at [302, 8] on span "Ask AI" at bounding box center [302, 6] width 9 height 5
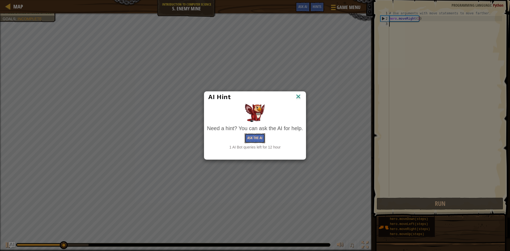
click at [262, 136] on button "Ask the AI" at bounding box center [255, 138] width 20 height 10
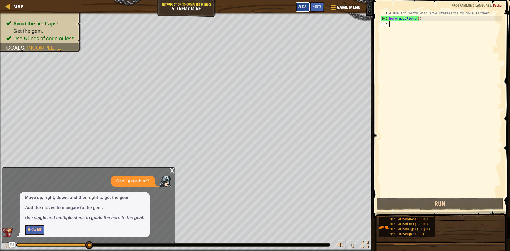
click at [307, 4] on button "Ask AI" at bounding box center [303, 7] width 14 height 10
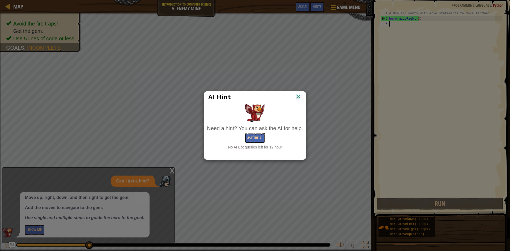
click at [261, 134] on button "Ask the AI" at bounding box center [255, 138] width 20 height 10
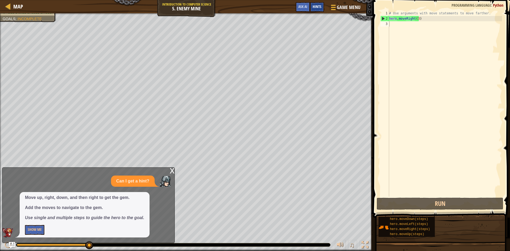
click at [322, 3] on div "Hints" at bounding box center [317, 7] width 14 height 10
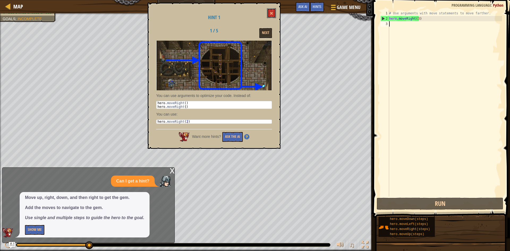
click at [274, 11] on button at bounding box center [271, 13] width 9 height 10
